Goal: Task Accomplishment & Management: Manage account settings

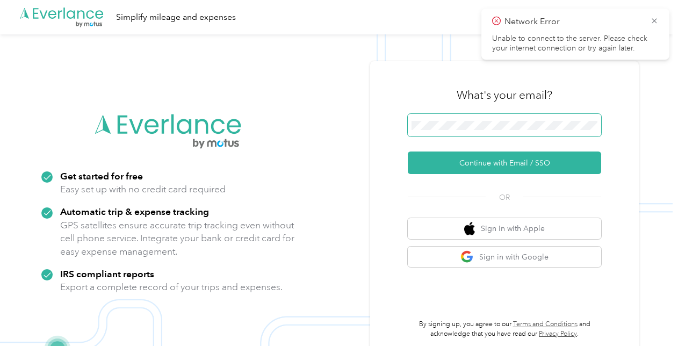
click at [494, 118] on span at bounding box center [503, 125] width 193 height 23
click at [281, 207] on div "Automatic trip & expense tracking GPS satellites ensure accurate trip tracking …" at bounding box center [177, 231] width 235 height 53
click at [655, 20] on icon at bounding box center [654, 21] width 9 height 10
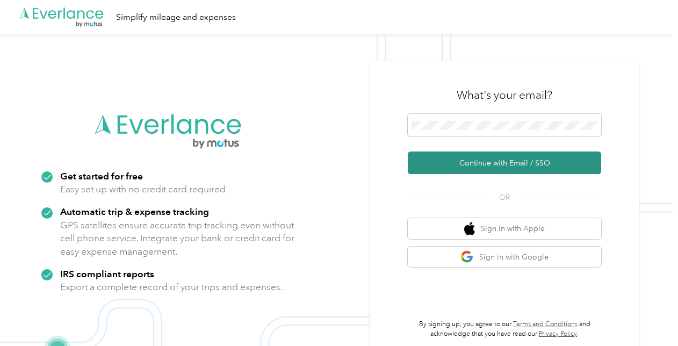
click at [479, 160] on button "Continue with Email / SSO" at bounding box center [503, 162] width 193 height 23
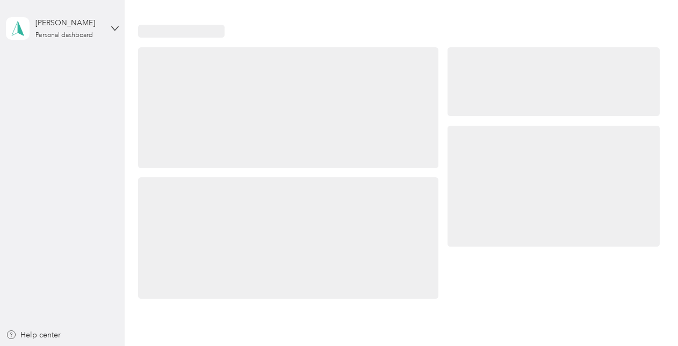
click at [517, 160] on div at bounding box center [553, 186] width 212 height 121
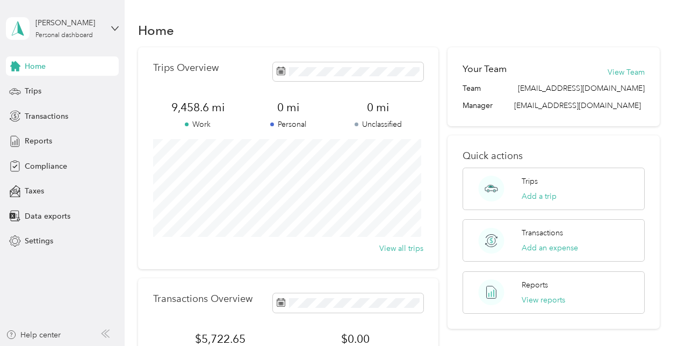
click at [347, 28] on div "Home" at bounding box center [398, 30] width 521 height 23
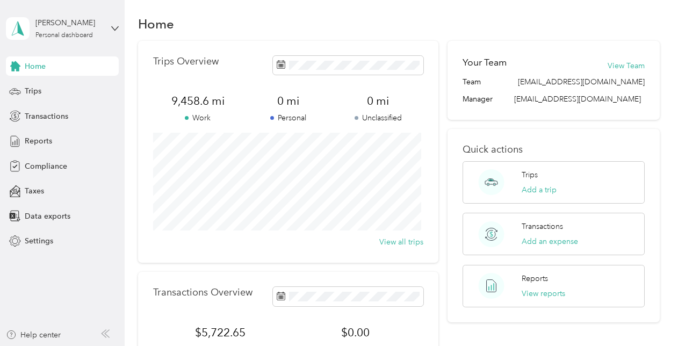
scroll to position [2, 0]
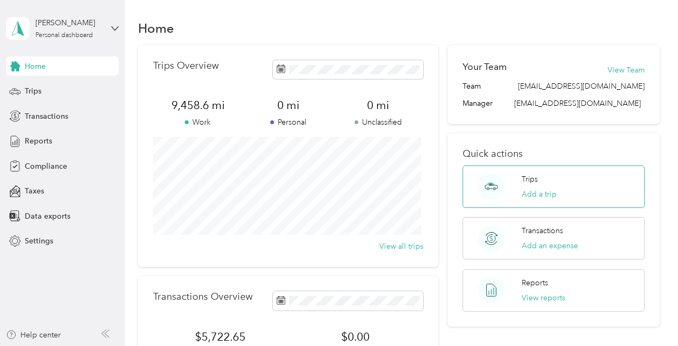
click at [554, 187] on div "Trips Add a trip" at bounding box center [552, 186] width 181 height 42
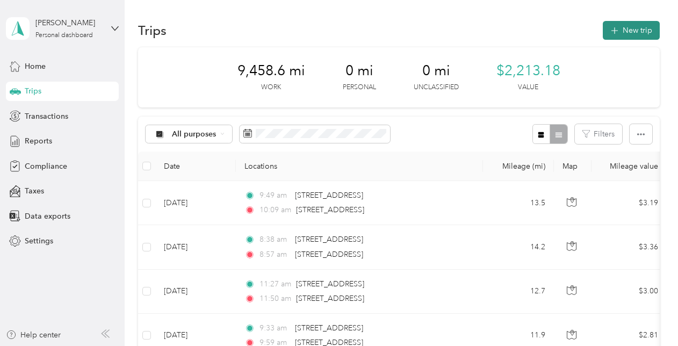
click at [627, 33] on button "New trip" at bounding box center [630, 30] width 57 height 19
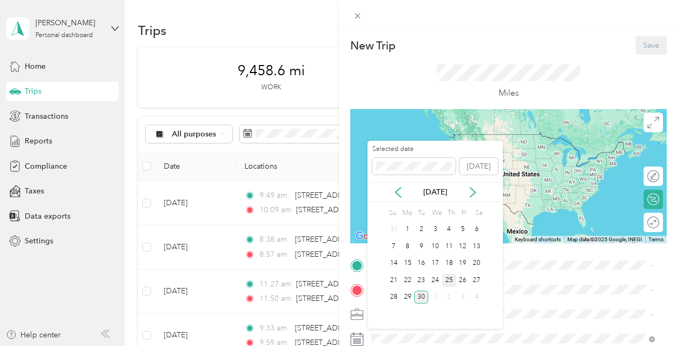
click at [452, 277] on div "25" at bounding box center [449, 279] width 14 height 13
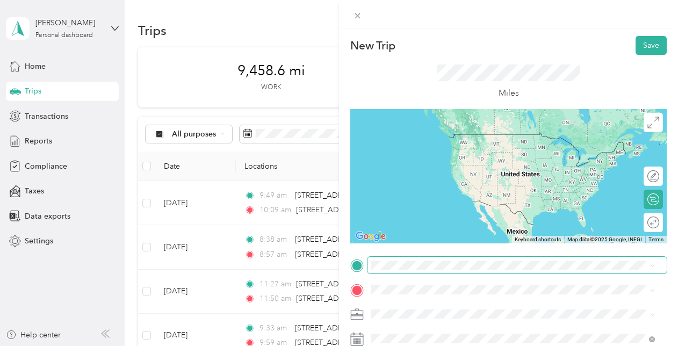
click at [409, 259] on span at bounding box center [516, 265] width 299 height 17
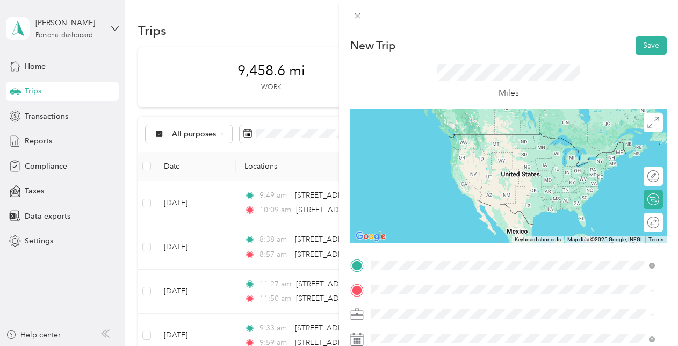
click at [450, 150] on span "[STREET_ADDRESS][US_STATE]" at bounding box center [444, 146] width 107 height 10
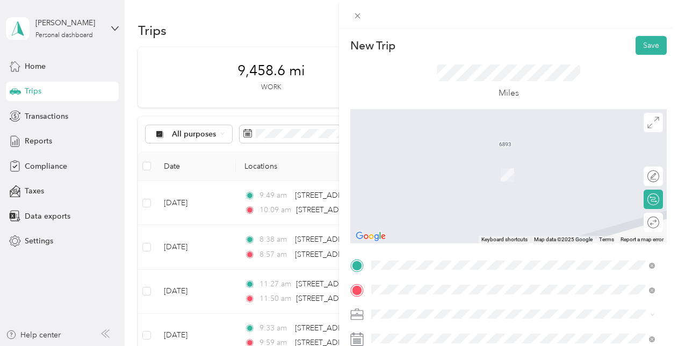
click at [411, 203] on span "s84w18887 [STREET_ADDRESS][US_STATE]" at bounding box center [465, 200] width 148 height 10
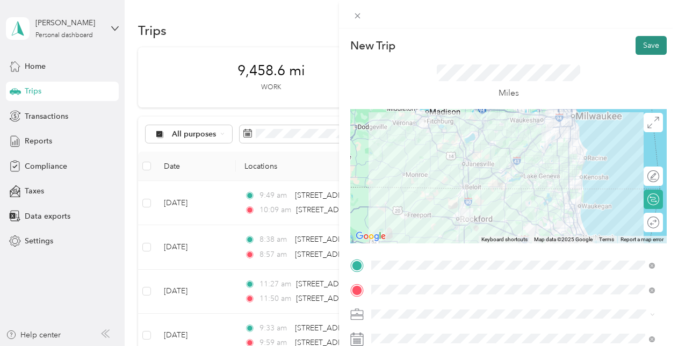
click at [638, 39] on button "Save" at bounding box center [650, 45] width 31 height 19
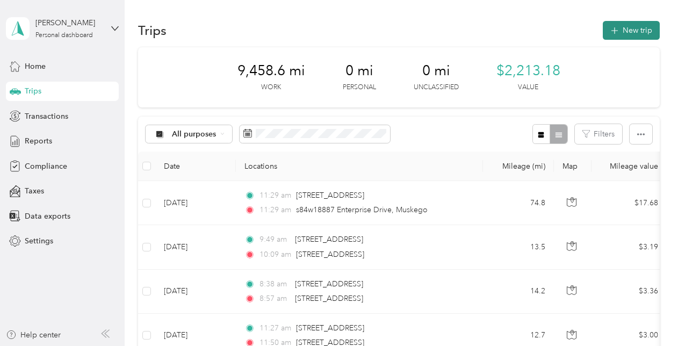
click at [621, 27] on button "New trip" at bounding box center [630, 30] width 57 height 19
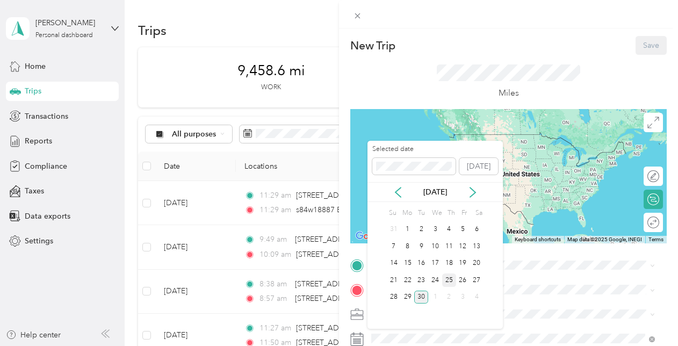
click at [449, 275] on div "25" at bounding box center [449, 279] width 14 height 13
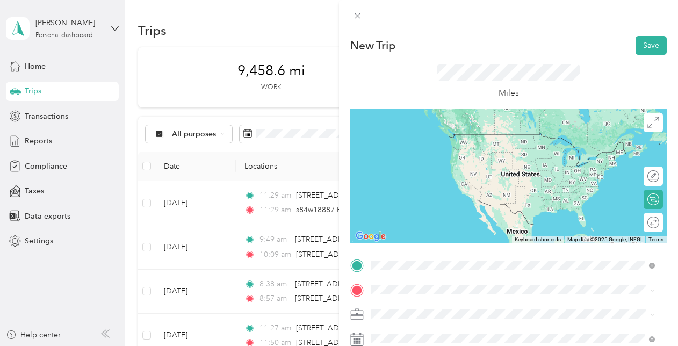
click at [469, 180] on span "s84w18887 [STREET_ADDRESS][US_STATE]" at bounding box center [465, 176] width 148 height 10
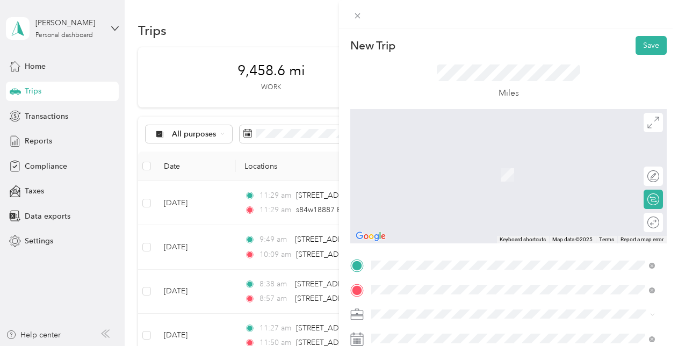
click at [436, 261] on span "[STREET_ADDRESS][PERSON_NAME][US_STATE]" at bounding box center [474, 261] width 167 height 10
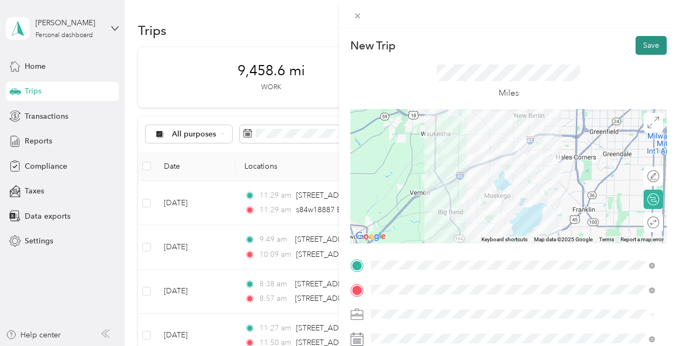
click at [645, 45] on button "Save" at bounding box center [650, 45] width 31 height 19
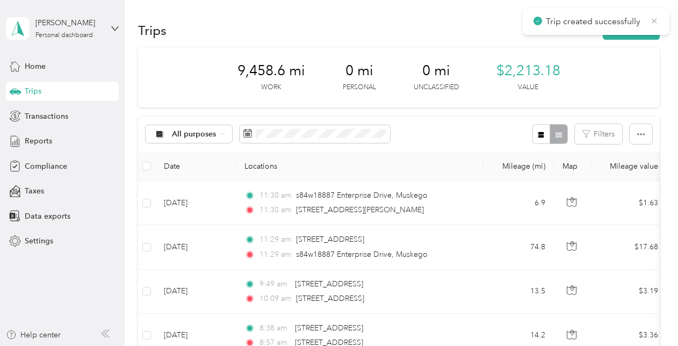
click at [654, 19] on icon at bounding box center [654, 21] width 9 height 10
click at [622, 28] on button "New trip" at bounding box center [630, 30] width 57 height 19
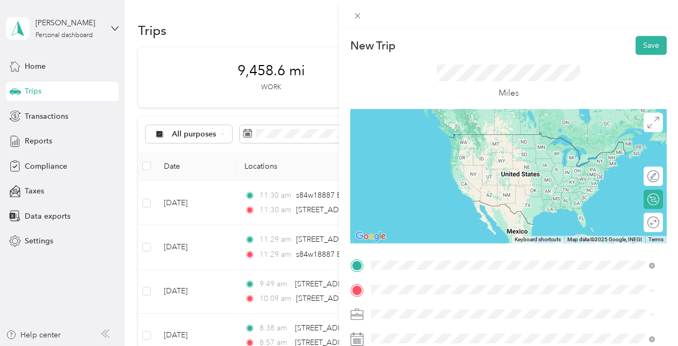
click at [447, 305] on span "[STREET_ADDRESS][PERSON_NAME][US_STATE]" at bounding box center [474, 304] width 167 height 10
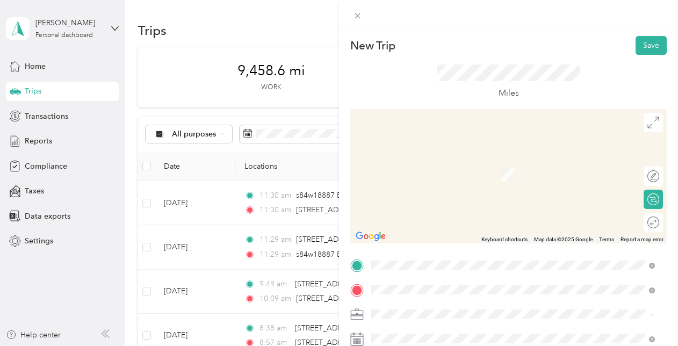
click at [443, 170] on span "[STREET_ADDRESS][US_STATE]" at bounding box center [444, 170] width 107 height 10
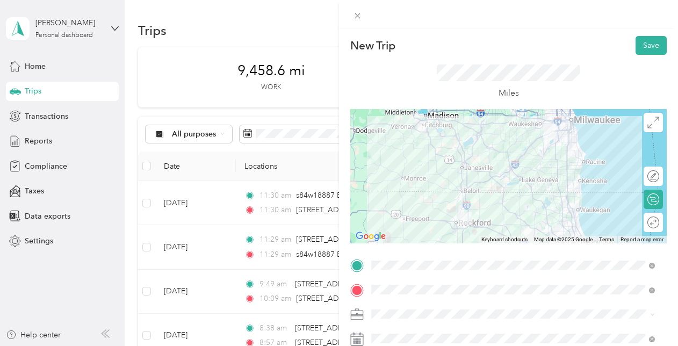
click at [355, 340] on icon at bounding box center [356, 338] width 13 height 13
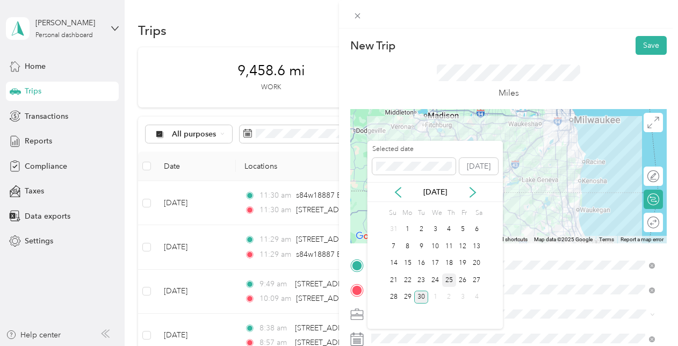
click at [449, 278] on div "25" at bounding box center [449, 279] width 14 height 13
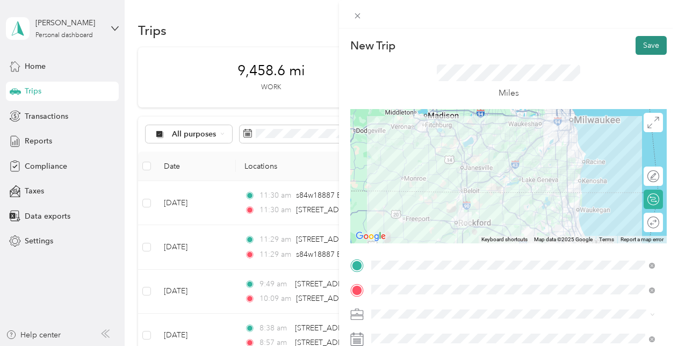
click at [647, 41] on button "Save" at bounding box center [650, 45] width 31 height 19
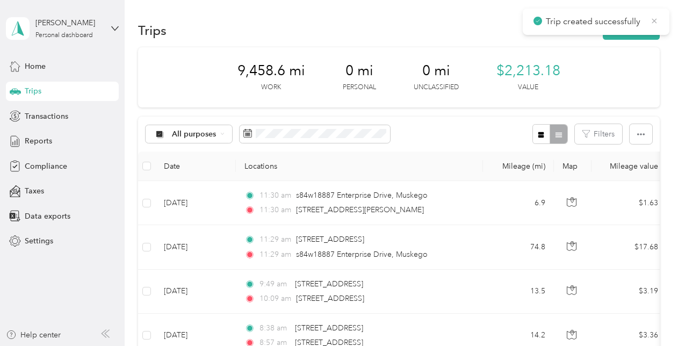
click at [656, 20] on icon at bounding box center [654, 21] width 9 height 10
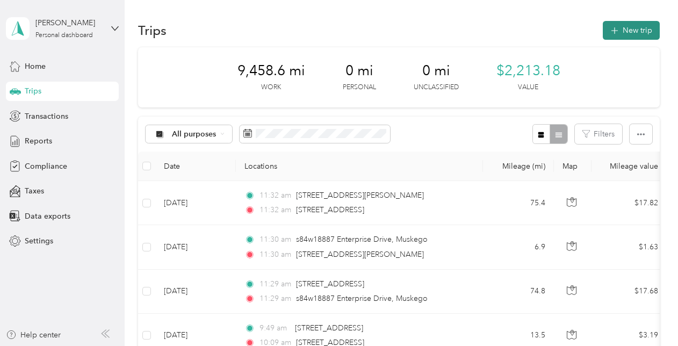
click at [634, 31] on button "New trip" at bounding box center [630, 30] width 57 height 19
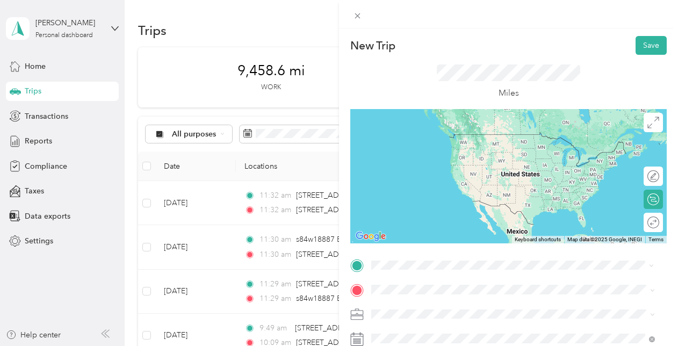
click at [478, 150] on span "[STREET_ADDRESS][US_STATE]" at bounding box center [444, 146] width 107 height 10
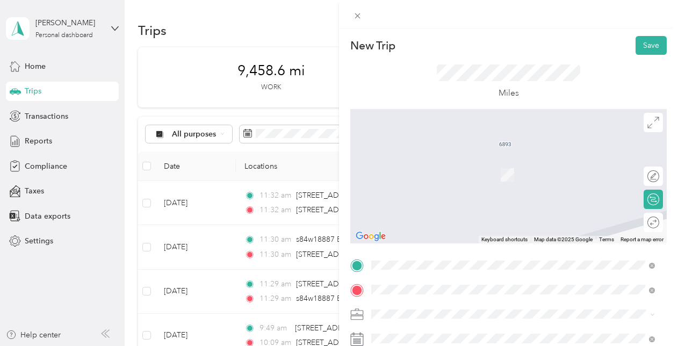
click at [448, 164] on span "[STREET_ADDRESS][US_STATE]" at bounding box center [444, 159] width 107 height 10
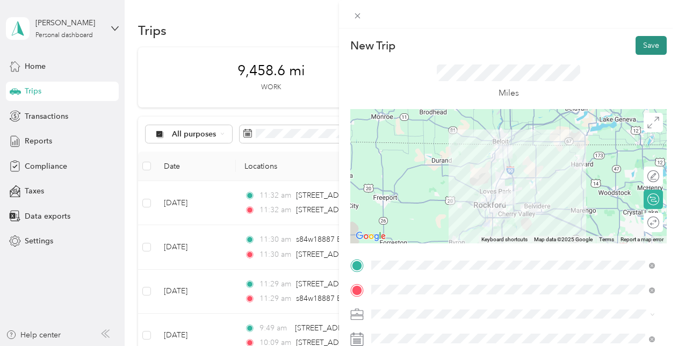
click at [643, 42] on button "Save" at bounding box center [650, 45] width 31 height 19
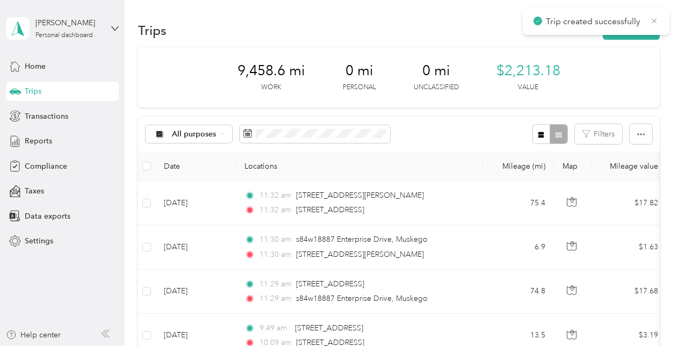
click at [653, 21] on icon at bounding box center [654, 21] width 9 height 10
click at [621, 33] on button "New trip" at bounding box center [630, 30] width 57 height 19
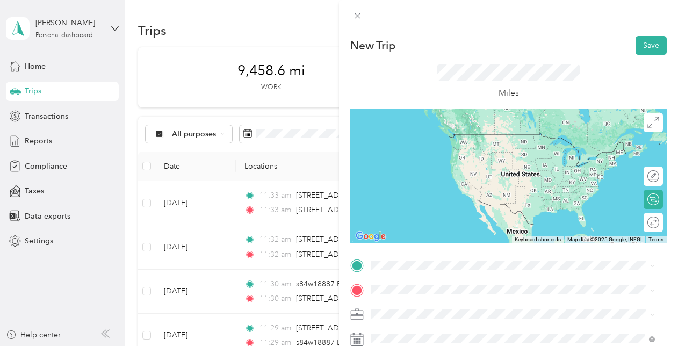
click at [436, 134] on span "[STREET_ADDRESS][US_STATE]" at bounding box center [444, 129] width 107 height 10
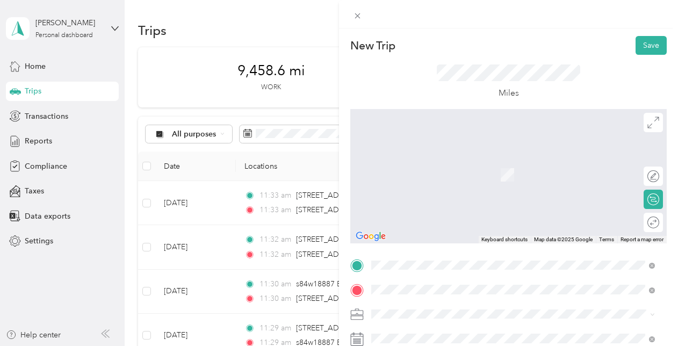
click at [471, 164] on span "[STREET_ADDRESS][US_STATE]" at bounding box center [444, 159] width 107 height 10
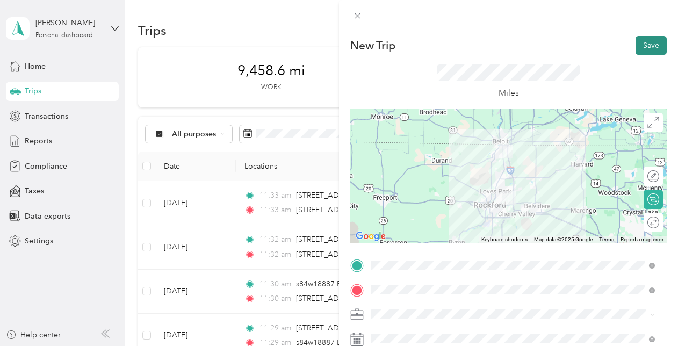
click at [645, 44] on button "Save" at bounding box center [650, 45] width 31 height 19
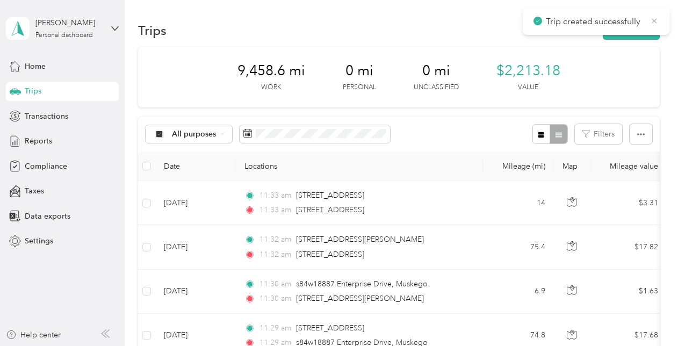
click at [654, 20] on icon at bounding box center [654, 20] width 5 height 5
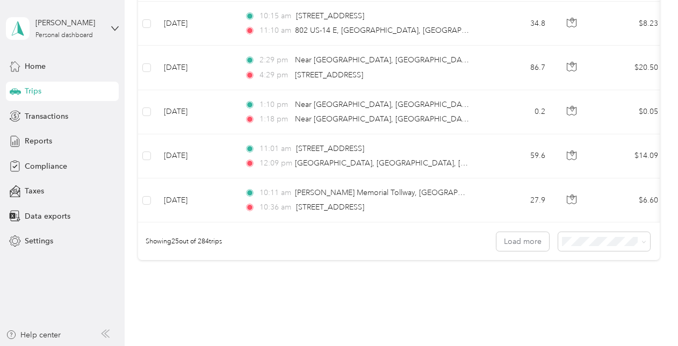
scroll to position [1097, 0]
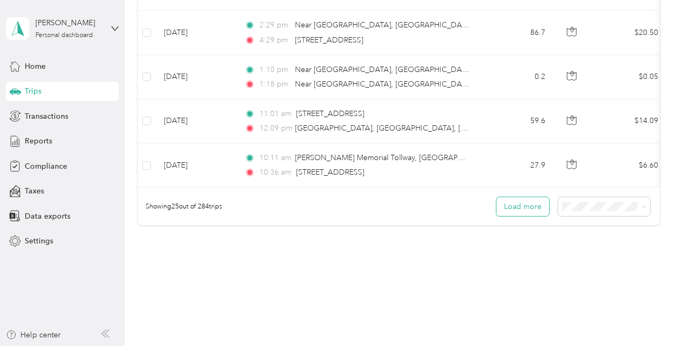
click at [515, 209] on button "Load more" at bounding box center [522, 206] width 53 height 19
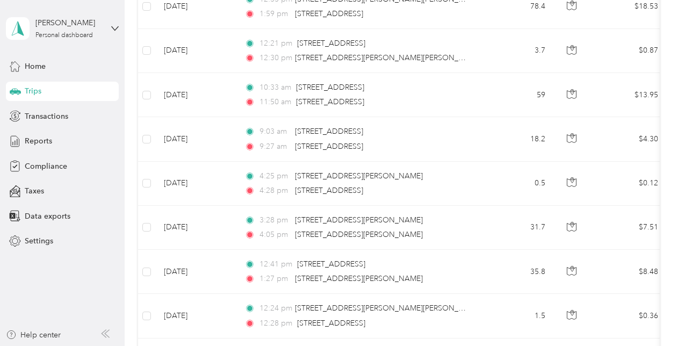
scroll to position [1356, 0]
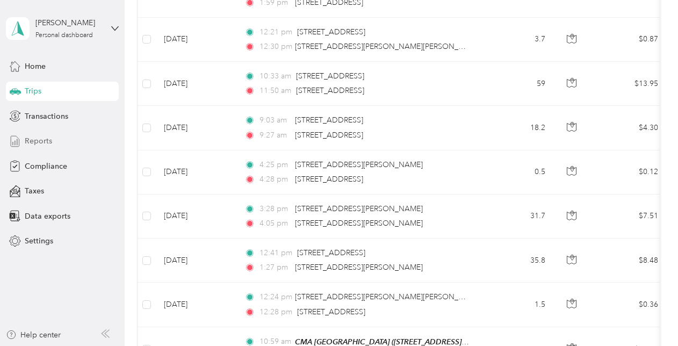
click at [44, 138] on span "Reports" at bounding box center [38, 140] width 27 height 11
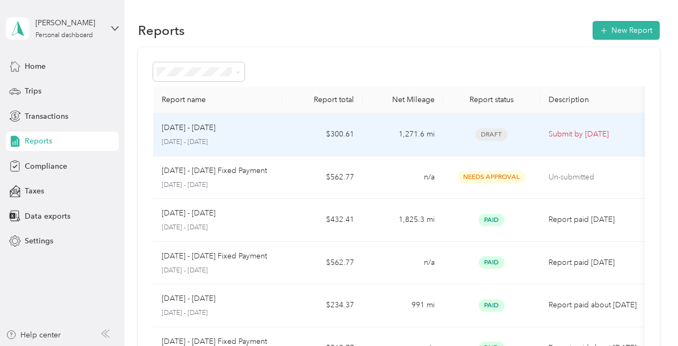
click at [427, 133] on td "1,271.6 mi" at bounding box center [402, 134] width 81 height 43
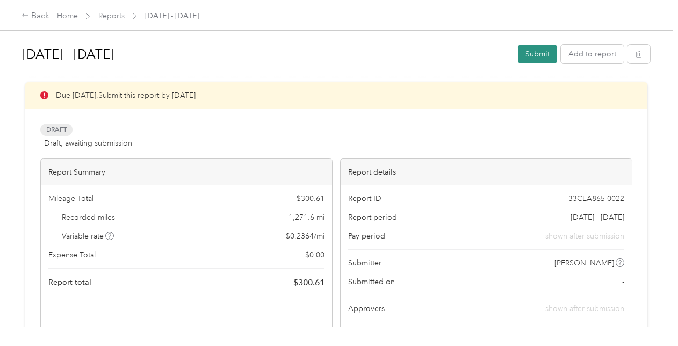
click at [537, 52] on button "Submit" at bounding box center [537, 54] width 39 height 19
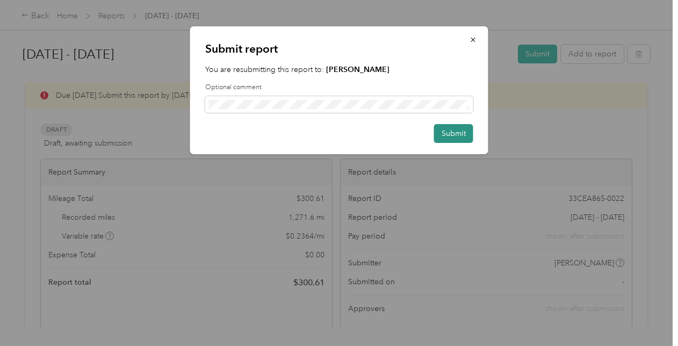
click at [456, 137] on button "Submit" at bounding box center [453, 133] width 39 height 19
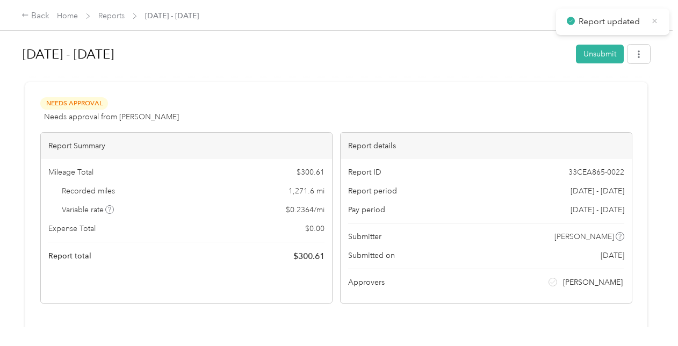
click at [654, 18] on icon at bounding box center [654, 21] width 8 height 10
